Goal: Information Seeking & Learning: Learn about a topic

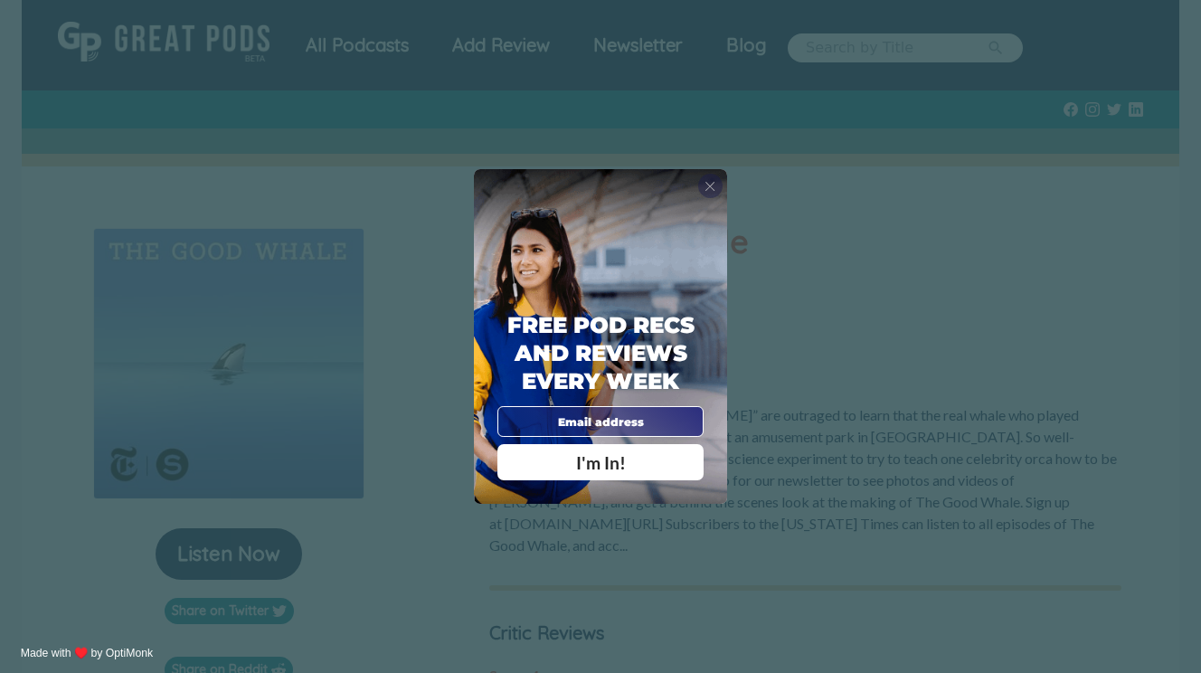
click at [709, 186] on span "X" at bounding box center [710, 186] width 11 height 16
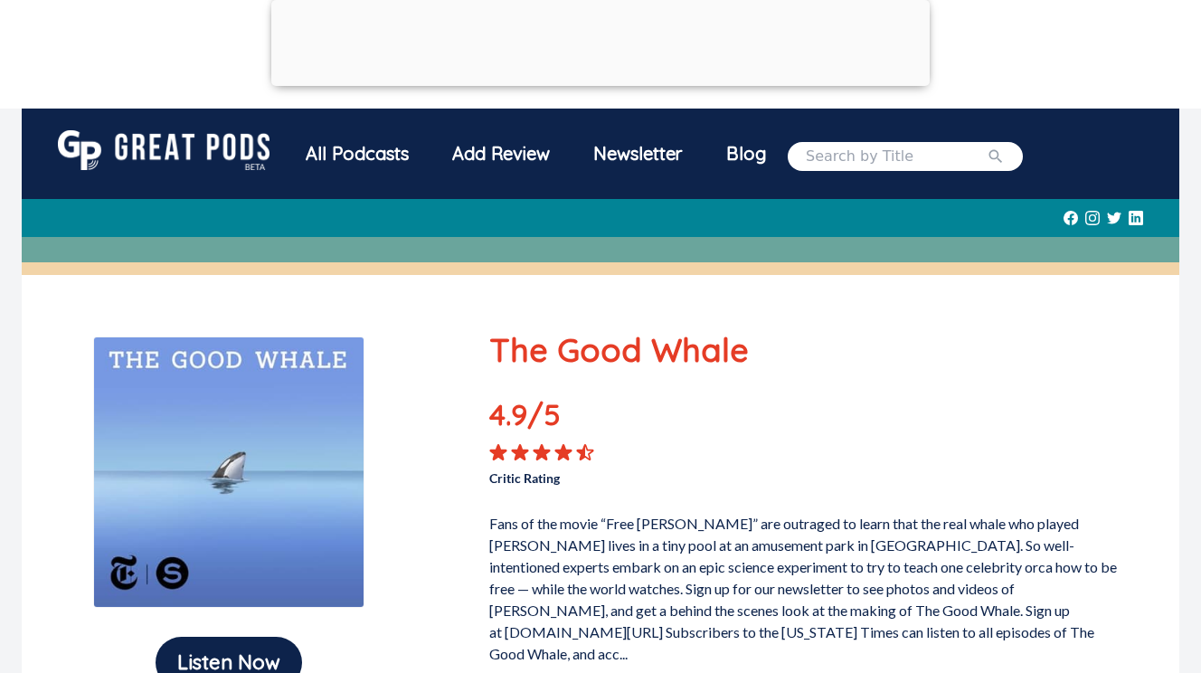
click at [868, 154] on input "search" at bounding box center [896, 157] width 181 height 22
type input "a tiny plot"
click at [987, 146] on button "submit" at bounding box center [996, 157] width 18 height 22
click at [987, 156] on icon "submit" at bounding box center [996, 156] width 18 height 18
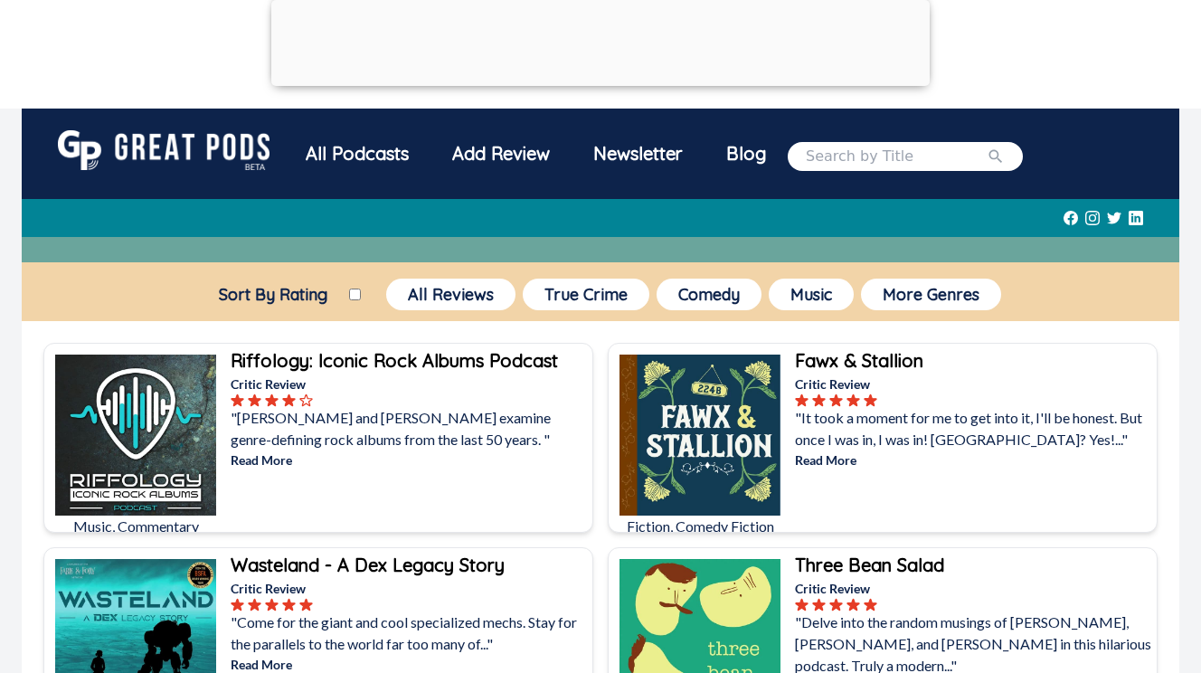
click at [889, 160] on input "search" at bounding box center [896, 157] width 181 height 22
type input "snap judgment"
click at [987, 146] on button "submit" at bounding box center [996, 157] width 18 height 22
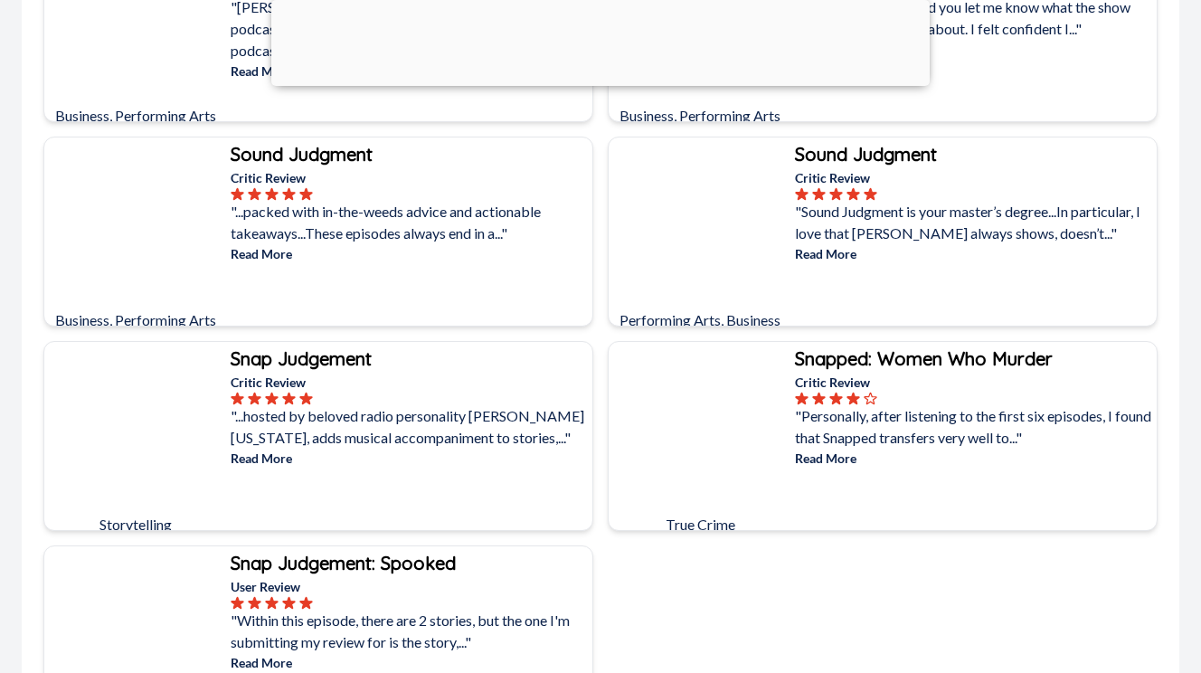
scroll to position [412, 0]
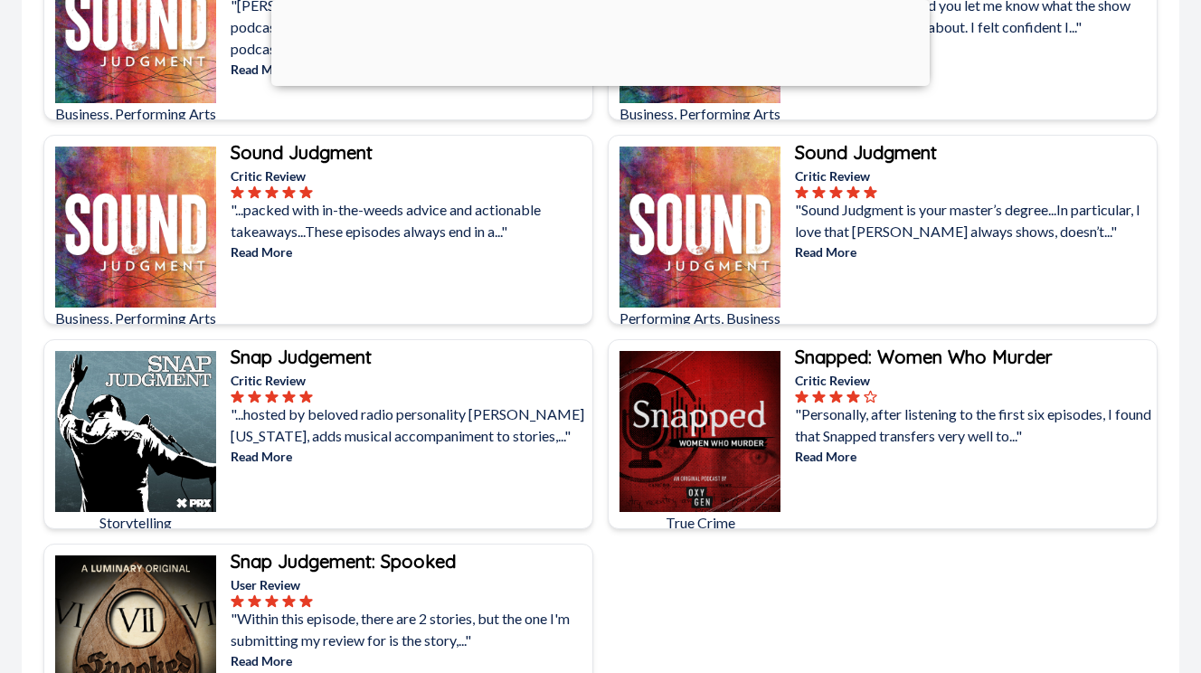
click at [325, 362] on b "Snap Judgement" at bounding box center [301, 356] width 141 height 23
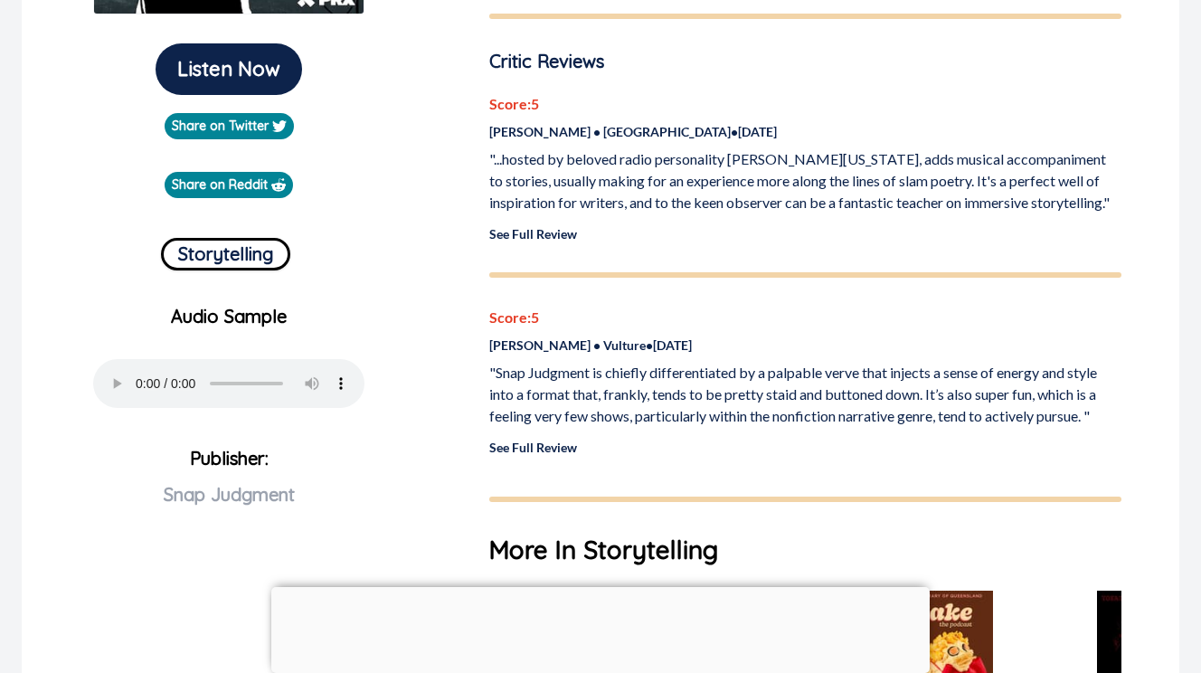
scroll to position [477, 0]
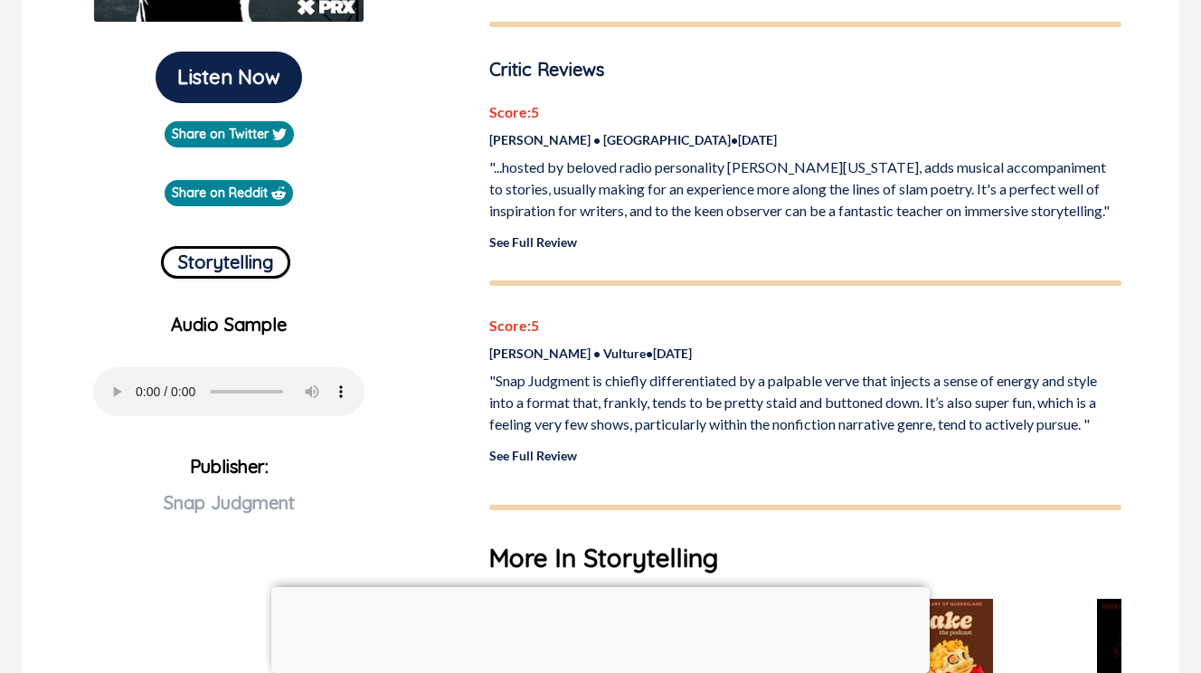
click at [533, 142] on p "Jess Joho • Mashable • Apr 25, 2022" at bounding box center [805, 139] width 632 height 19
click at [543, 139] on p "Jess Joho • Mashable • Apr 25, 2022" at bounding box center [805, 139] width 632 height 19
drag, startPoint x: 544, startPoint y: 139, endPoint x: 487, endPoint y: 144, distance: 57.2
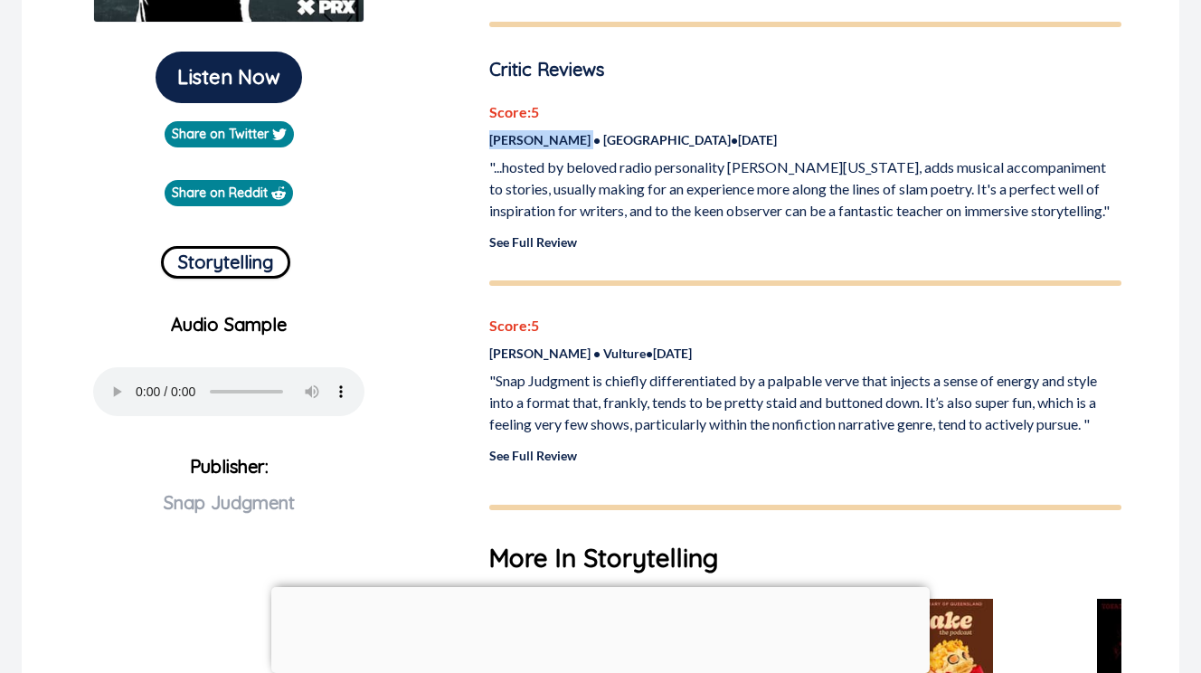
click at [487, 144] on div "Snap Judgement 5.0 /5 Critic Rating Snap Judgment mixes real stories with kille…" at bounding box center [806, 290] width 676 height 1100
copy p "Jess Joho"
